Goal: Check status: Check status

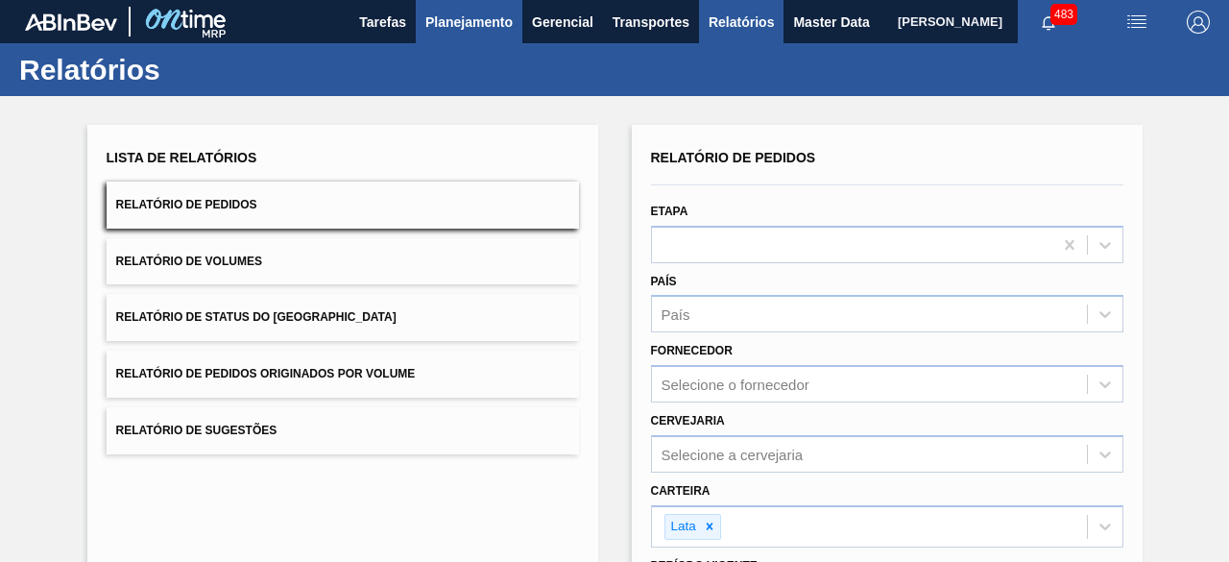
click at [458, 22] on span "Planejamento" at bounding box center [468, 22] width 87 height 23
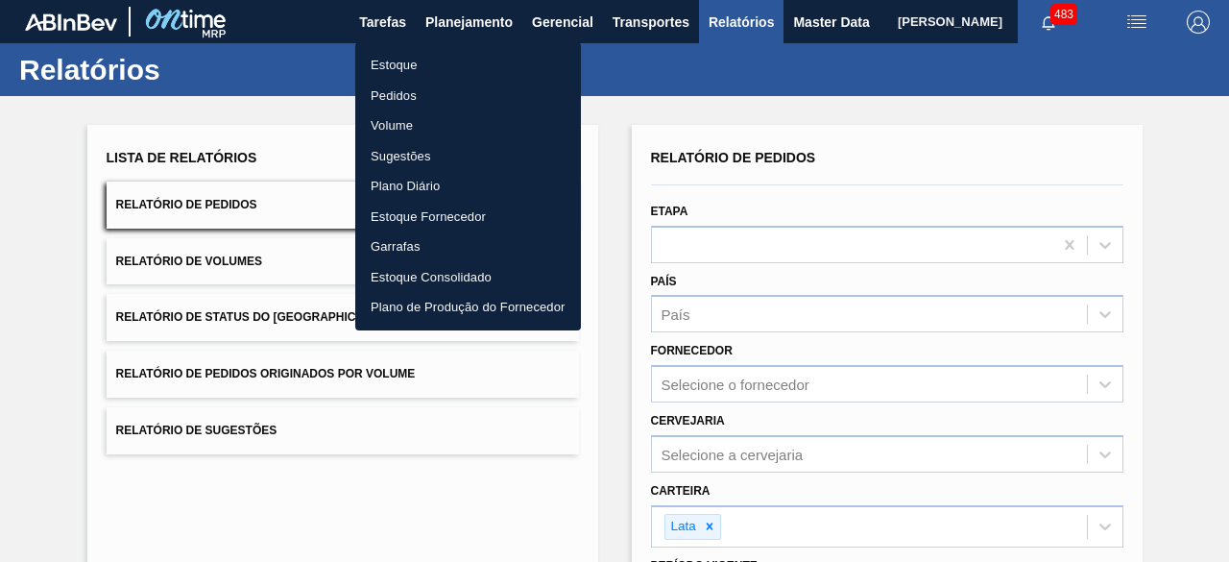
click at [403, 65] on li "Estoque" at bounding box center [468, 65] width 226 height 31
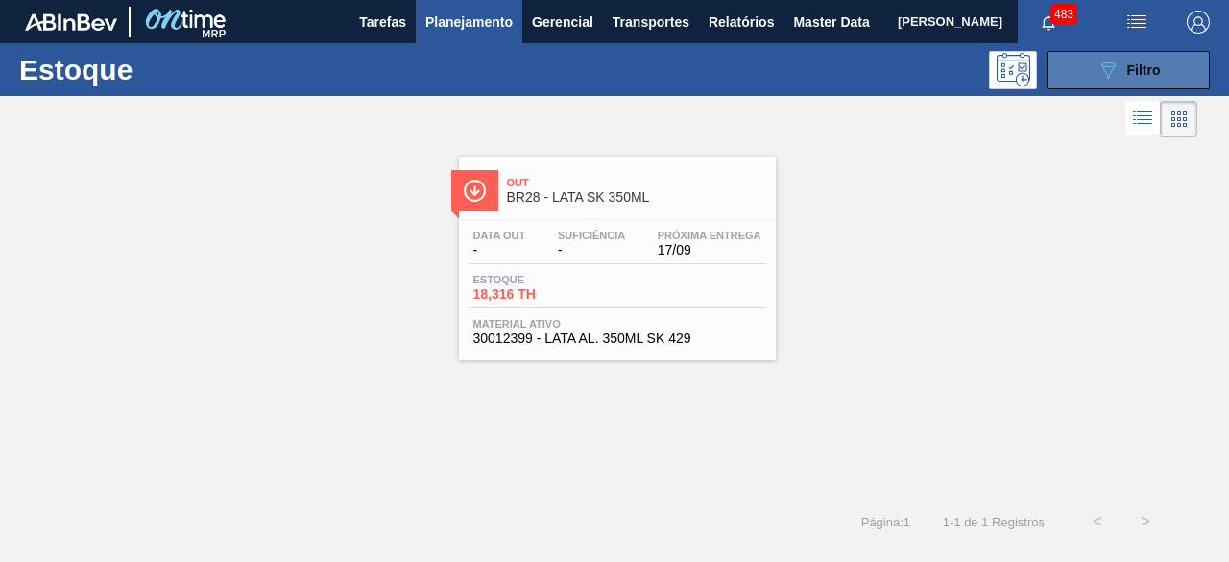
click at [1107, 82] on button "089F7B8B-B2A5-4AFE-B5C0-19BA573D28AC Filtro" at bounding box center [1128, 70] width 163 height 38
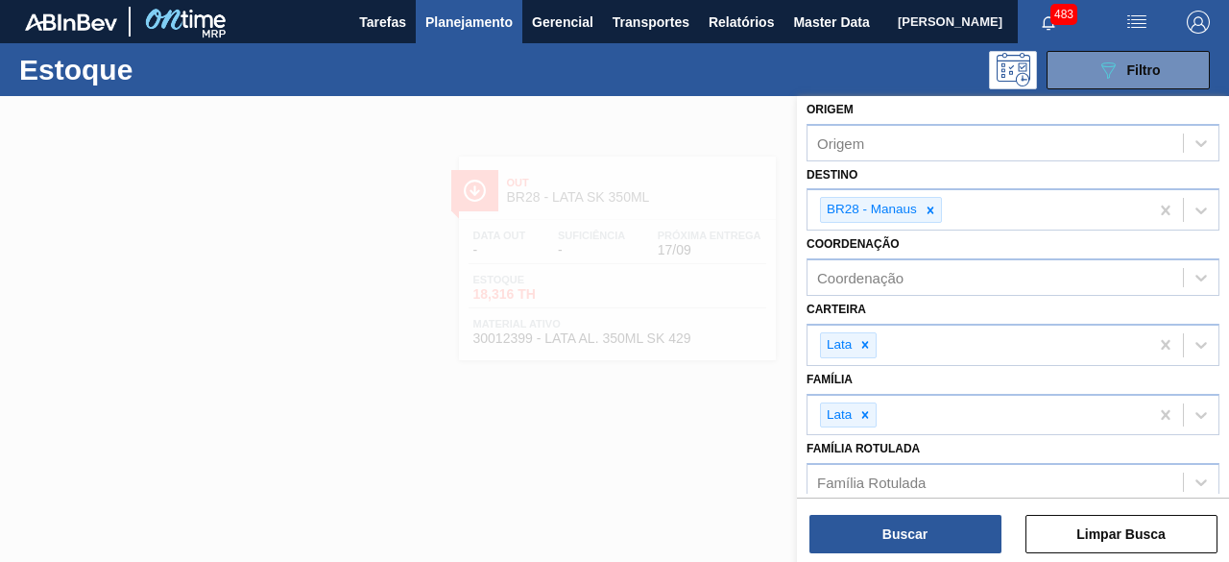
scroll to position [192, 0]
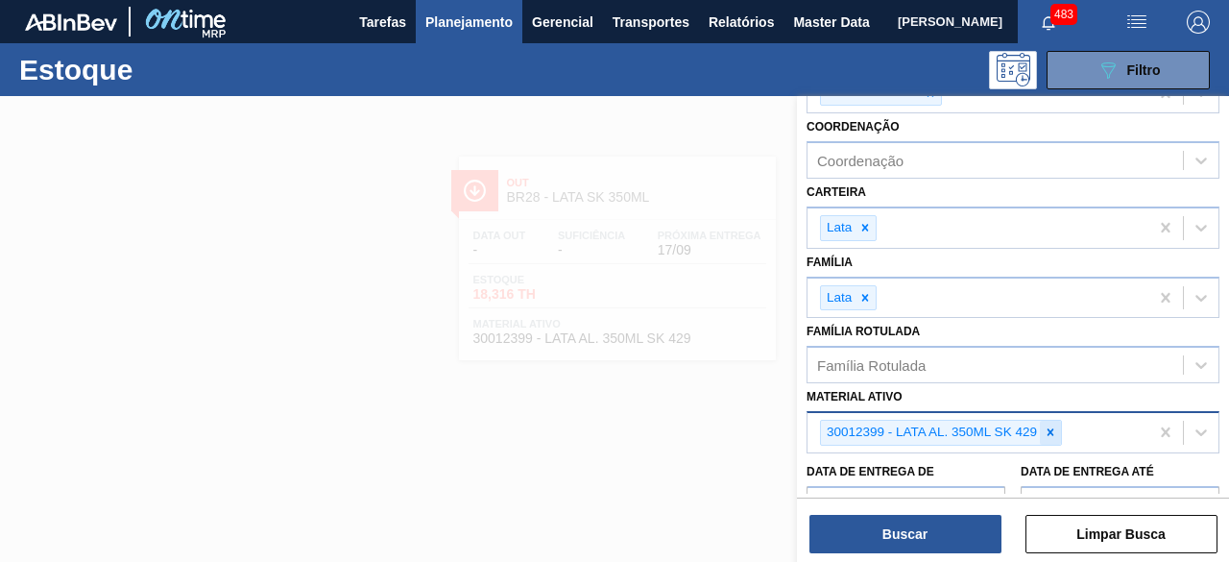
click at [1049, 433] on icon at bounding box center [1050, 431] width 13 height 13
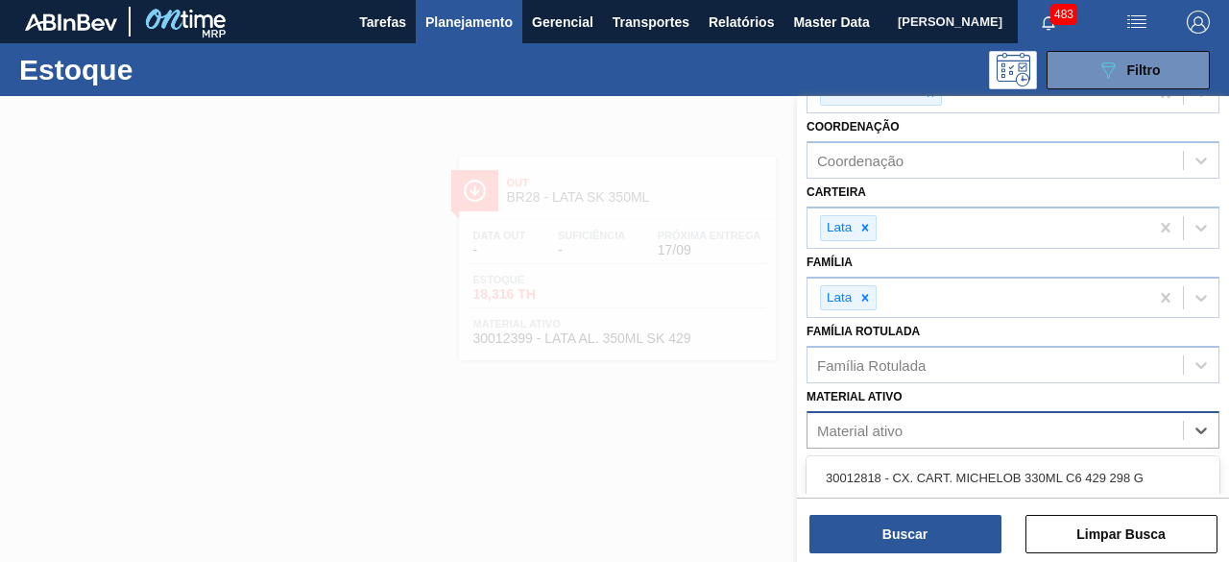
click at [1049, 423] on div "Material ativo" at bounding box center [995, 431] width 375 height 28
paste ativo "30034234"
type ativo "30034234"
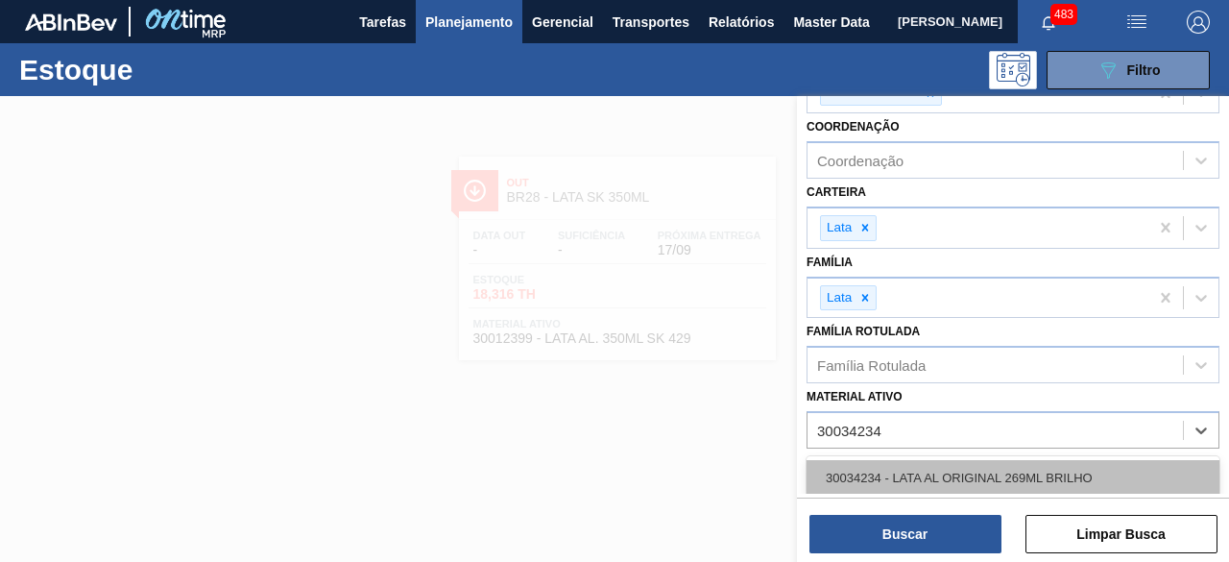
click at [963, 480] on div "30034234 - LATA AL ORIGINAL 269ML BRILHO" at bounding box center [1013, 478] width 413 height 36
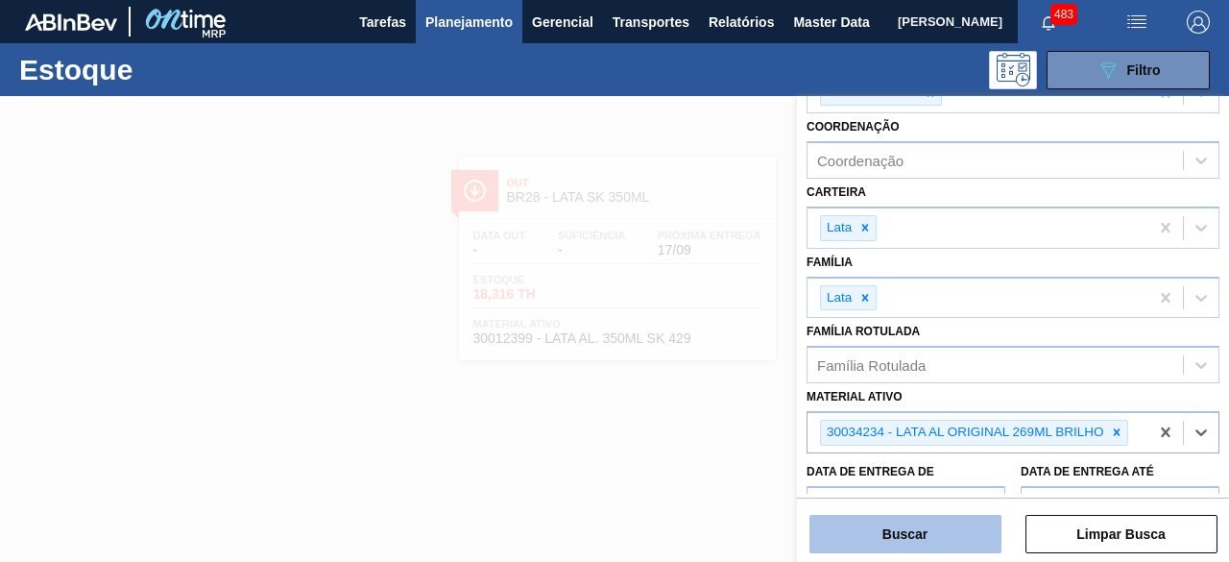
click at [955, 528] on button "Buscar" at bounding box center [906, 534] width 192 height 38
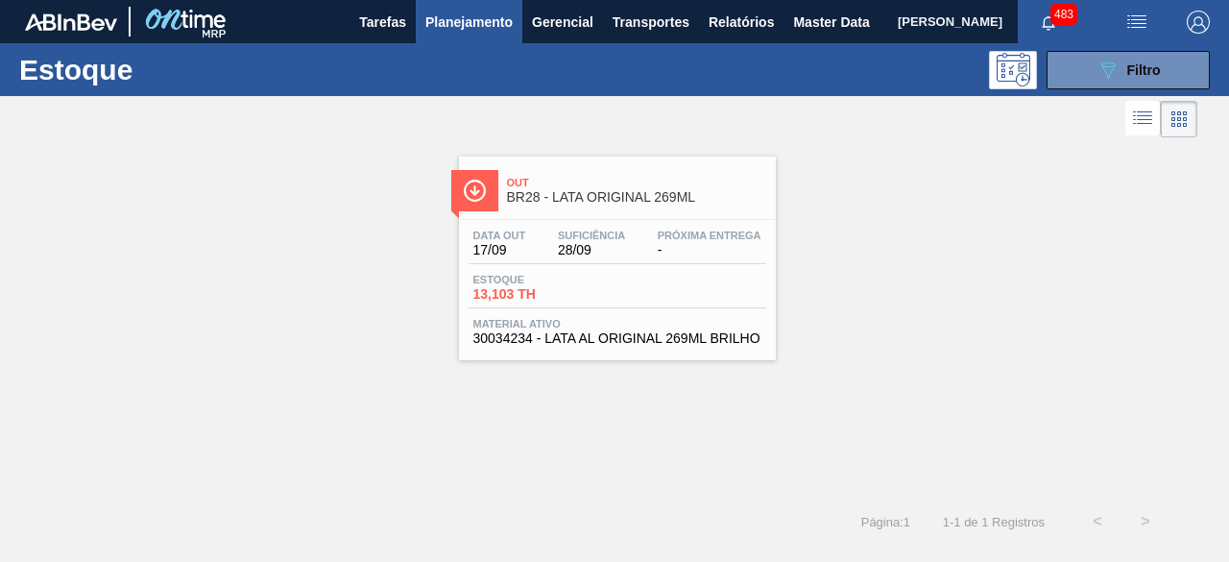
click at [653, 208] on div "Out BR28 - LATA ORIGINAL 269ML" at bounding box center [636, 190] width 259 height 43
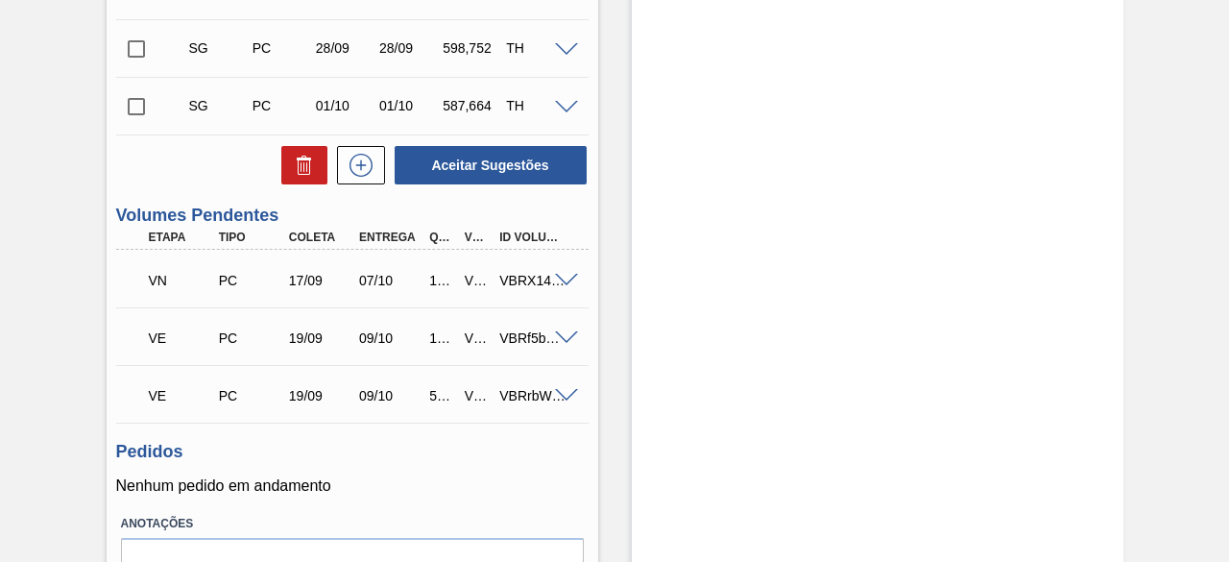
scroll to position [672, 0]
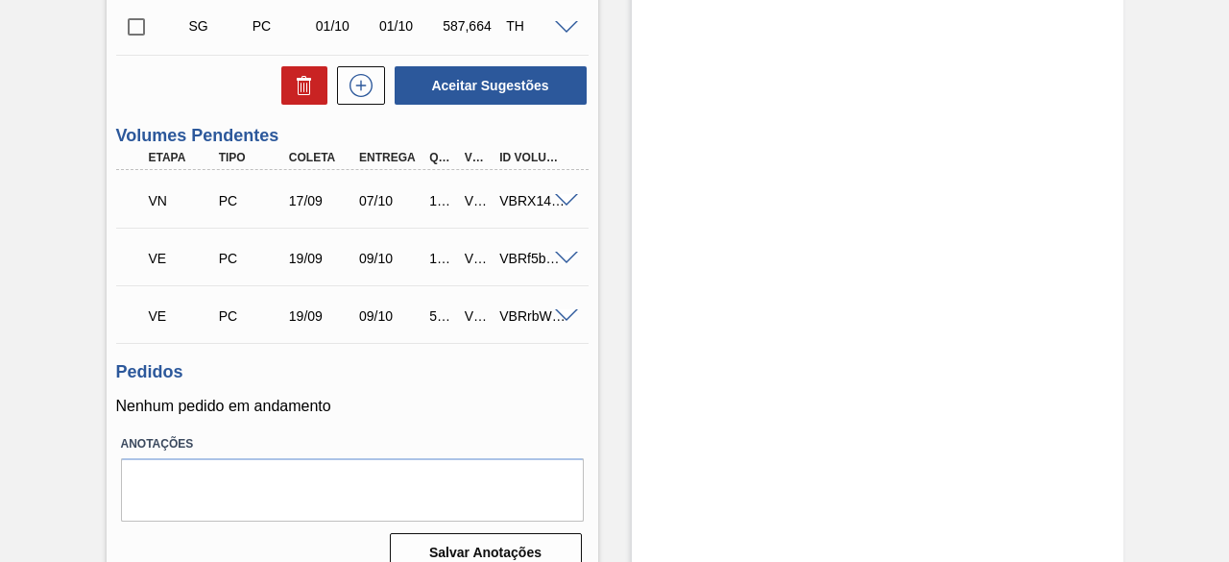
click at [568, 322] on span at bounding box center [566, 316] width 23 height 14
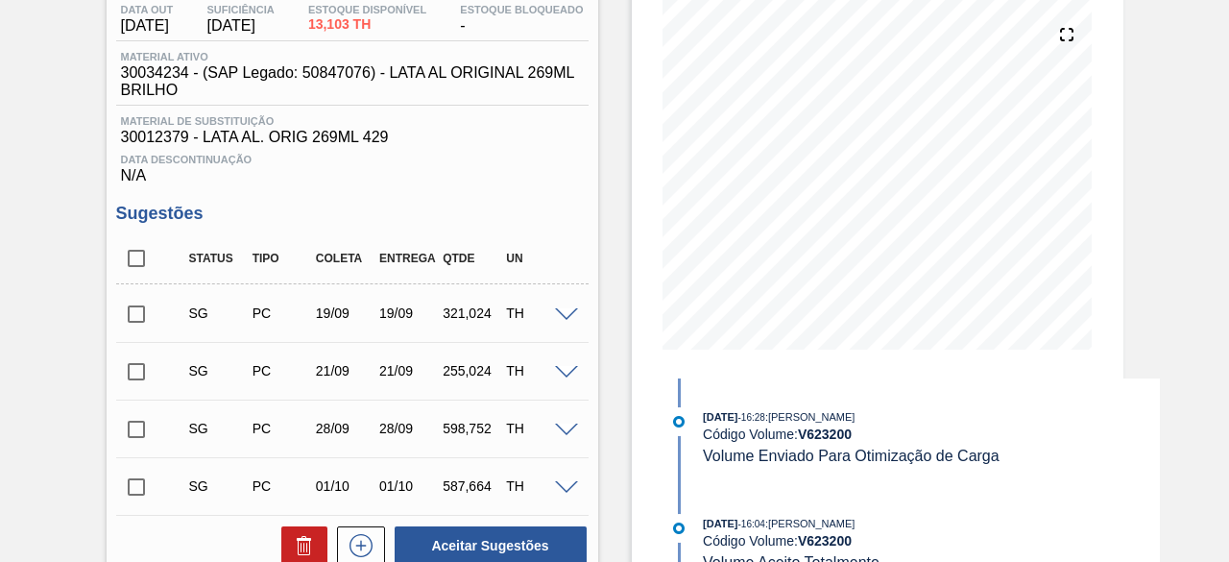
scroll to position [192, 0]
